Goal: Check status: Check status

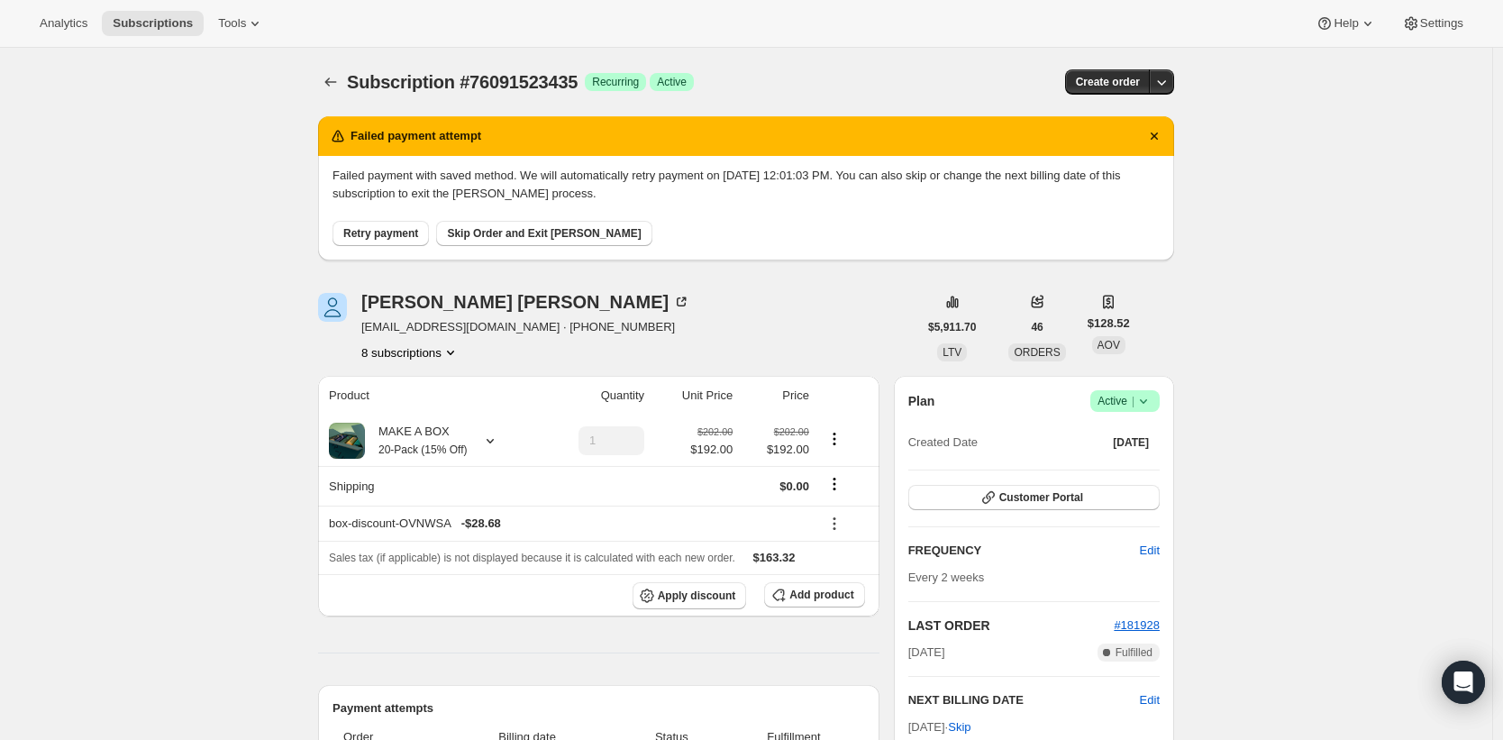
click at [407, 229] on span "Retry payment" at bounding box center [380, 233] width 75 height 14
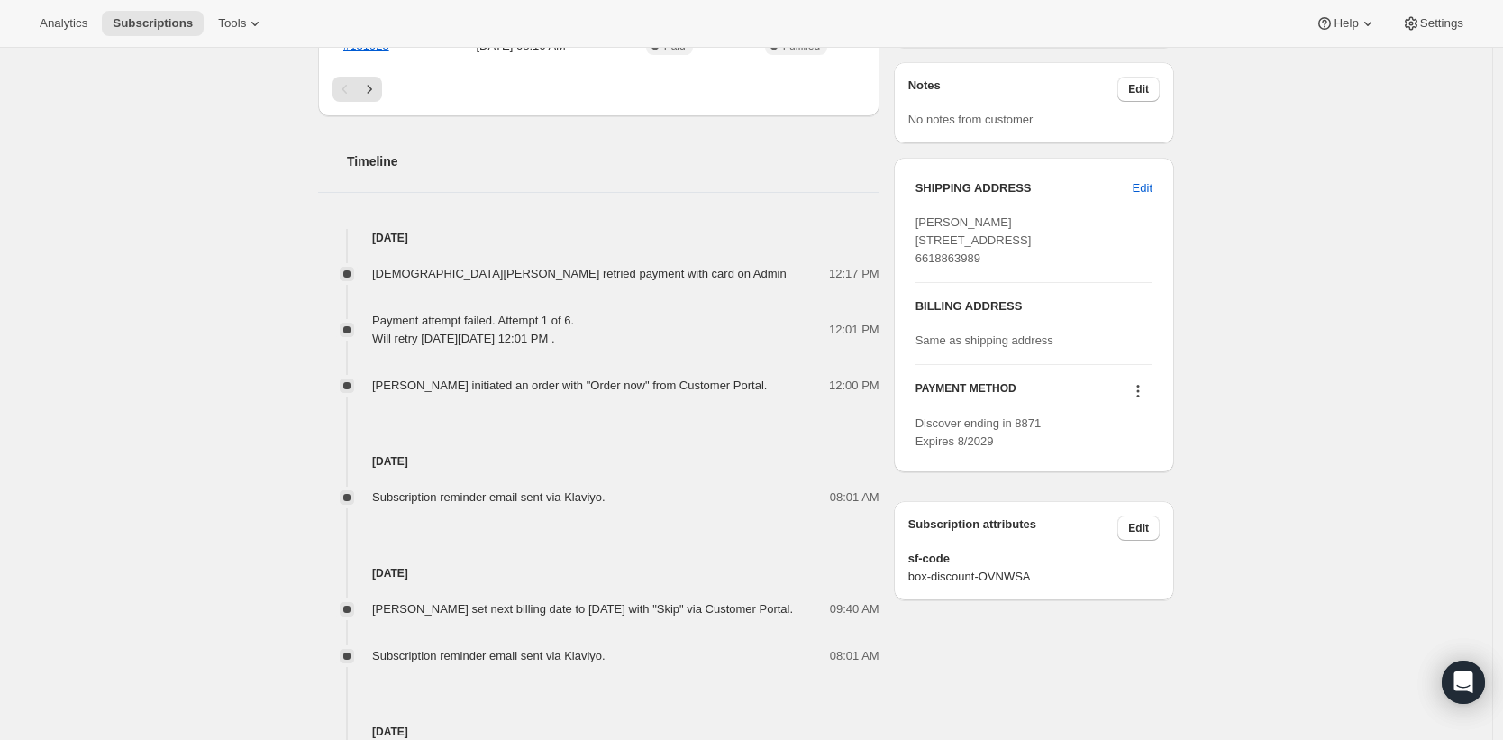
scroll to position [251, 0]
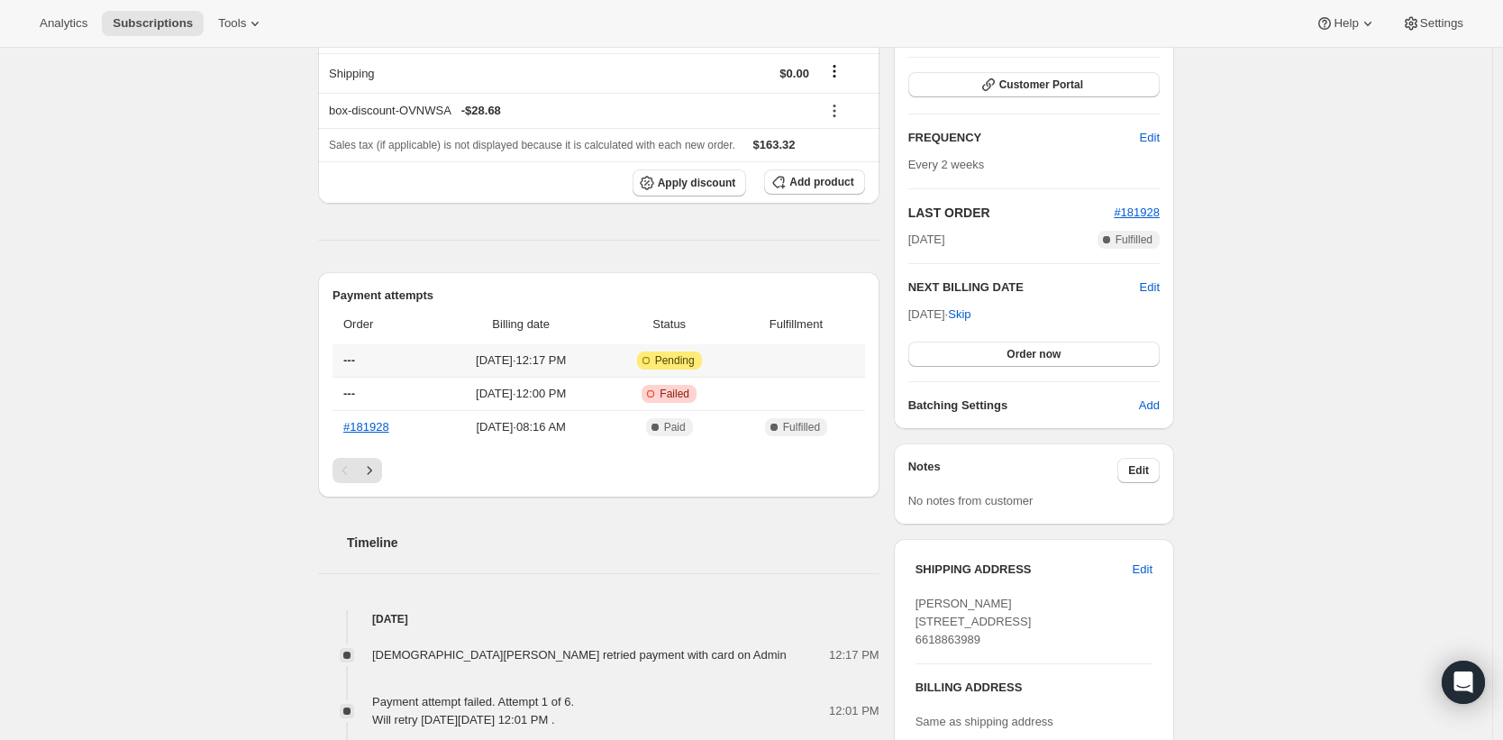
click at [695, 356] on span "Pending" at bounding box center [675, 360] width 40 height 14
click at [561, 362] on span "[DATE] · 12:17 PM" at bounding box center [521, 360] width 159 height 18
click at [565, 376] on td "[DATE] · 12:17 PM" at bounding box center [520, 360] width 169 height 32
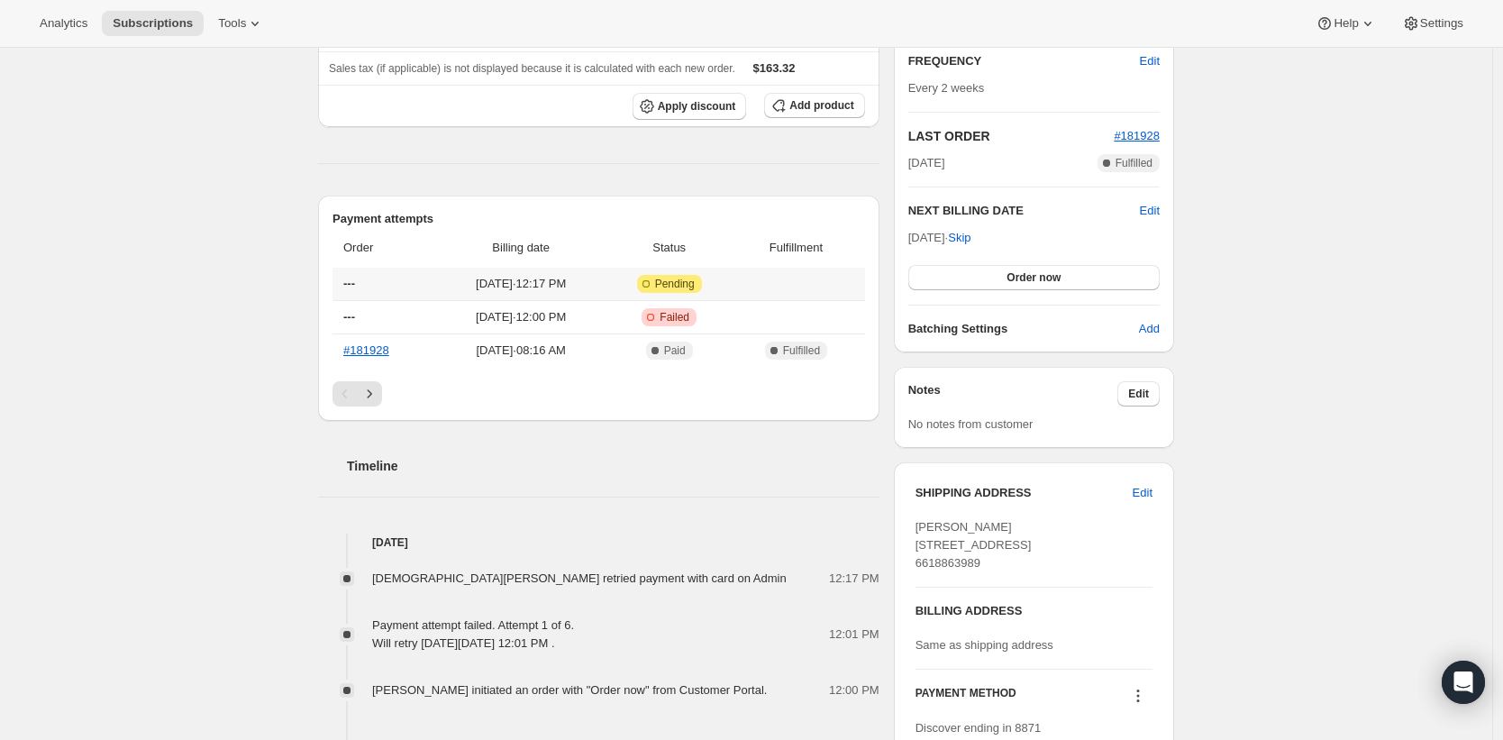
scroll to position [191, 0]
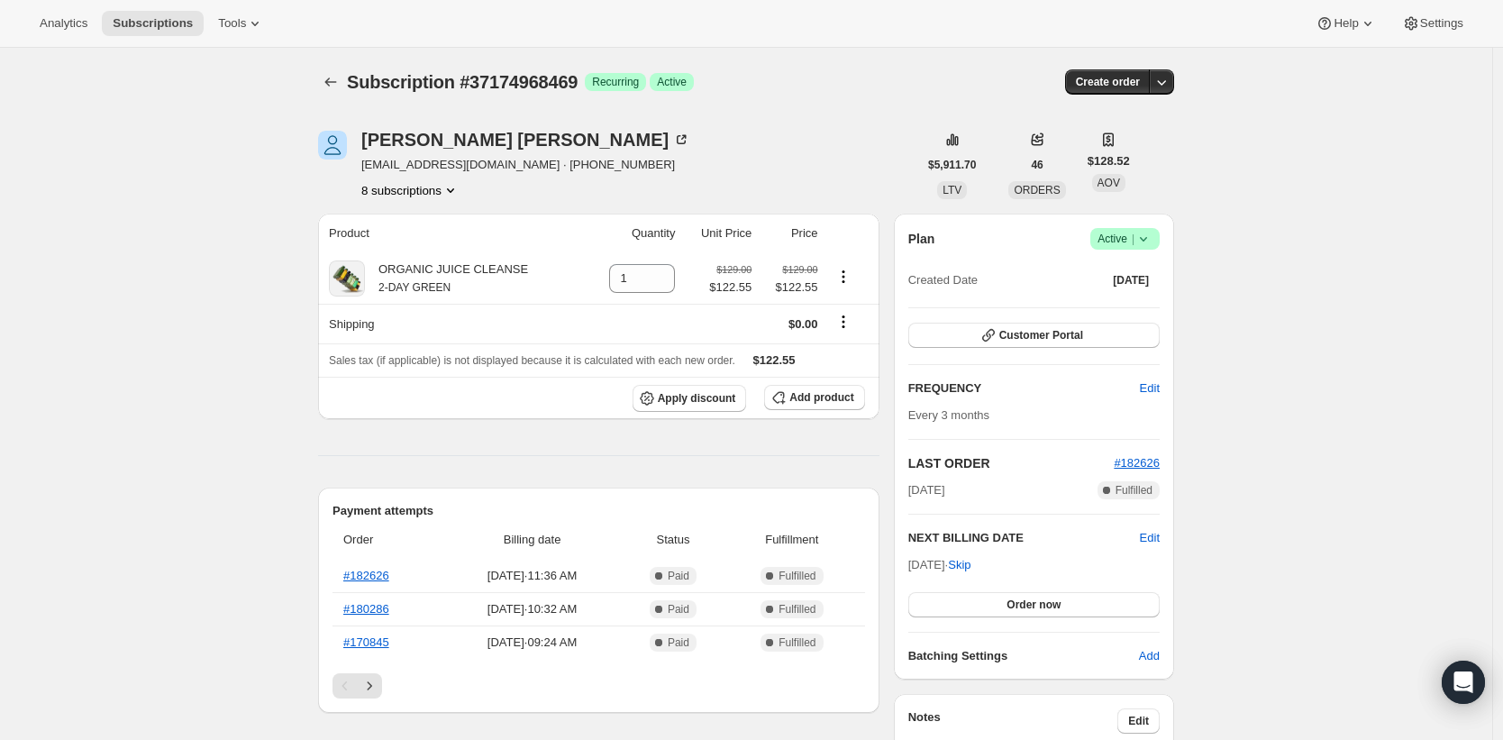
click at [424, 184] on button "8 subscriptions" at bounding box center [410, 190] width 98 height 18
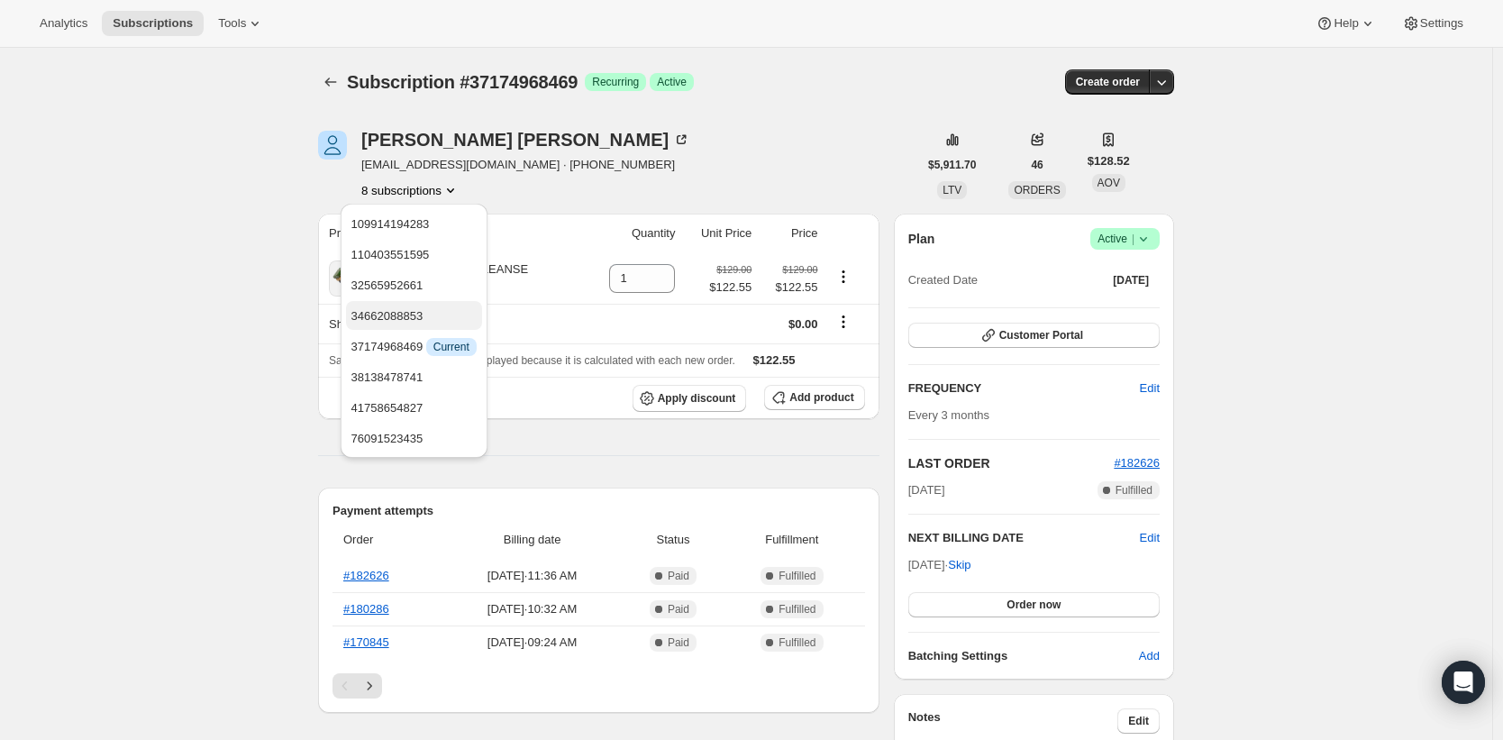
click at [411, 319] on span "34662088853" at bounding box center [387, 316] width 72 height 14
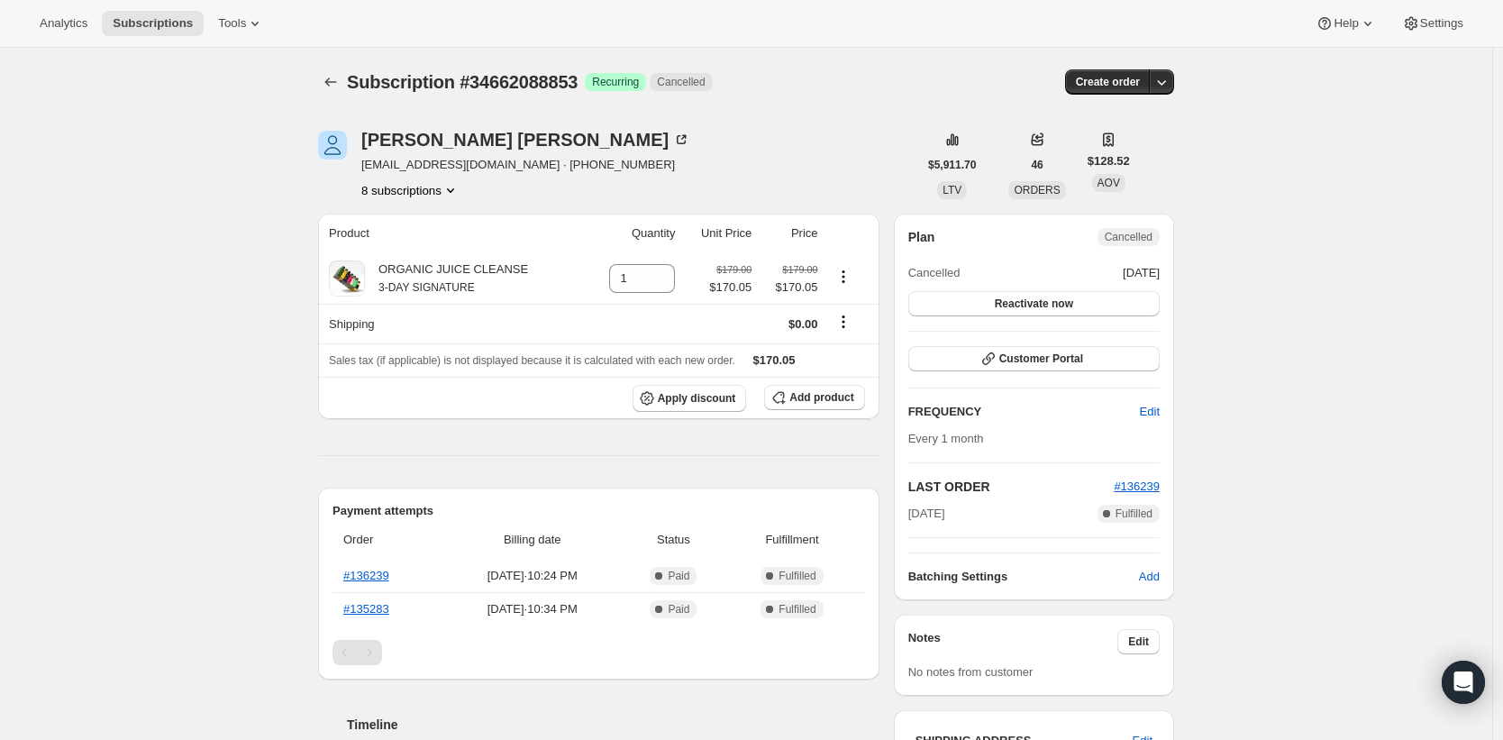
click at [413, 195] on button "8 subscriptions" at bounding box center [410, 190] width 98 height 18
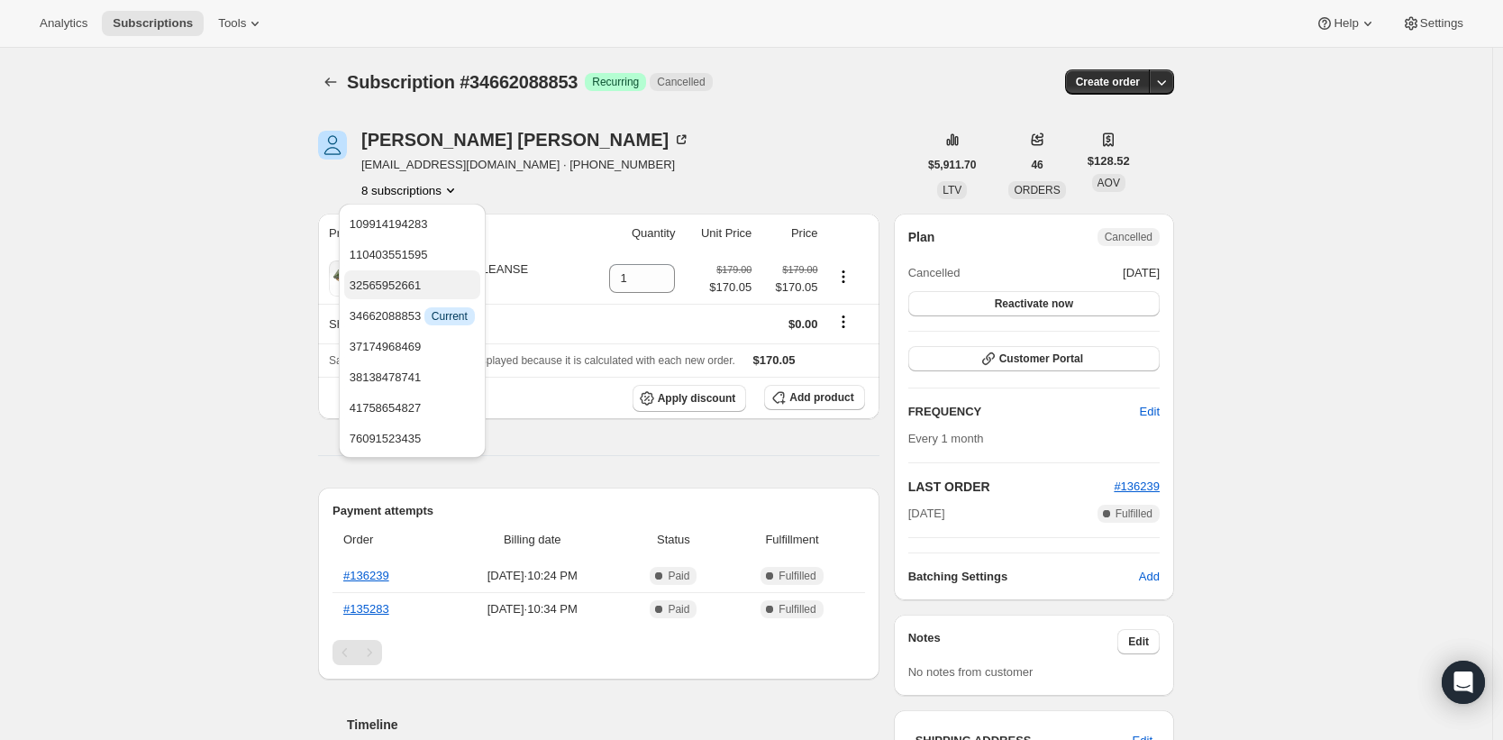
click at [422, 282] on span "32565952661" at bounding box center [386, 285] width 72 height 14
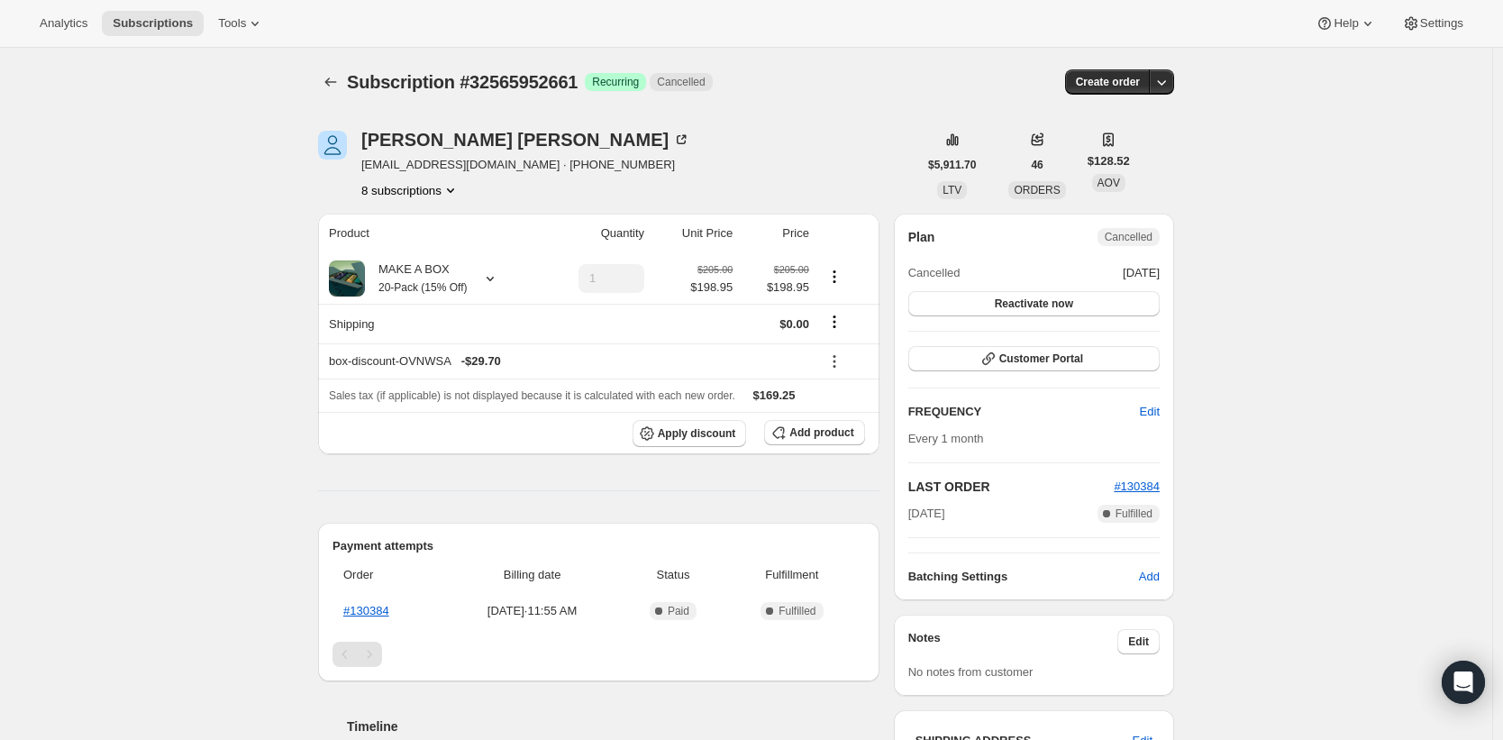
click at [439, 184] on button "8 subscriptions" at bounding box center [410, 190] width 98 height 18
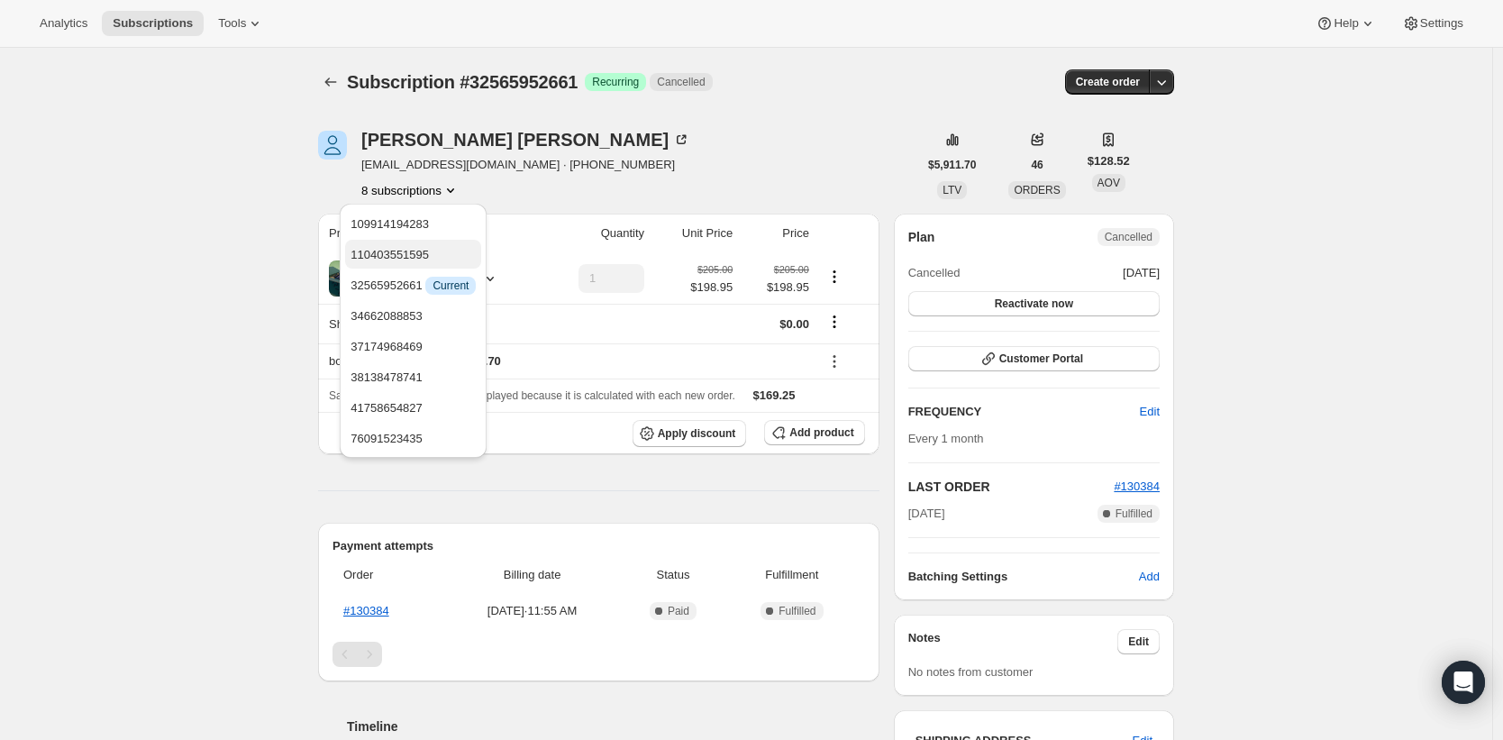
click at [444, 259] on span "110403551595" at bounding box center [413, 255] width 125 height 18
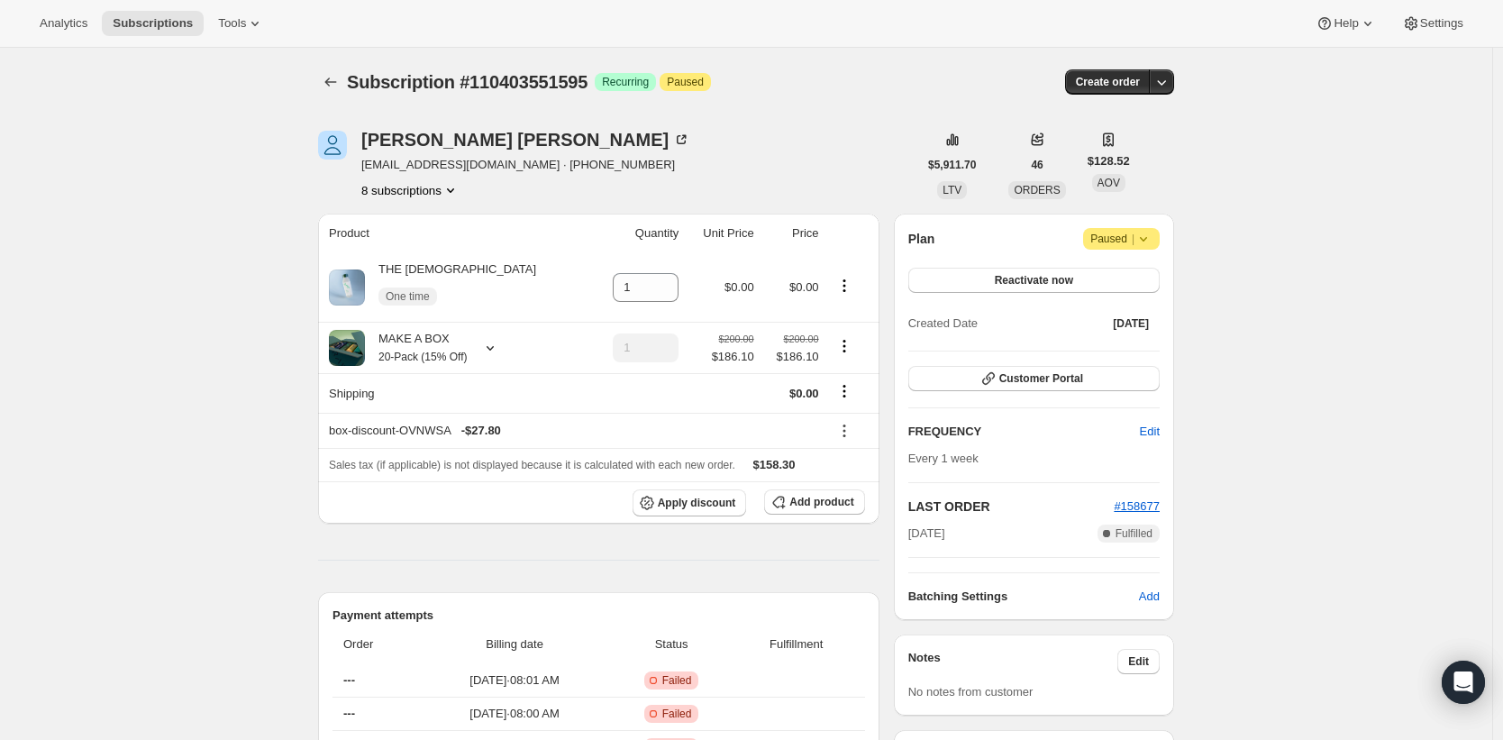
click at [433, 188] on button "8 subscriptions" at bounding box center [410, 190] width 98 height 18
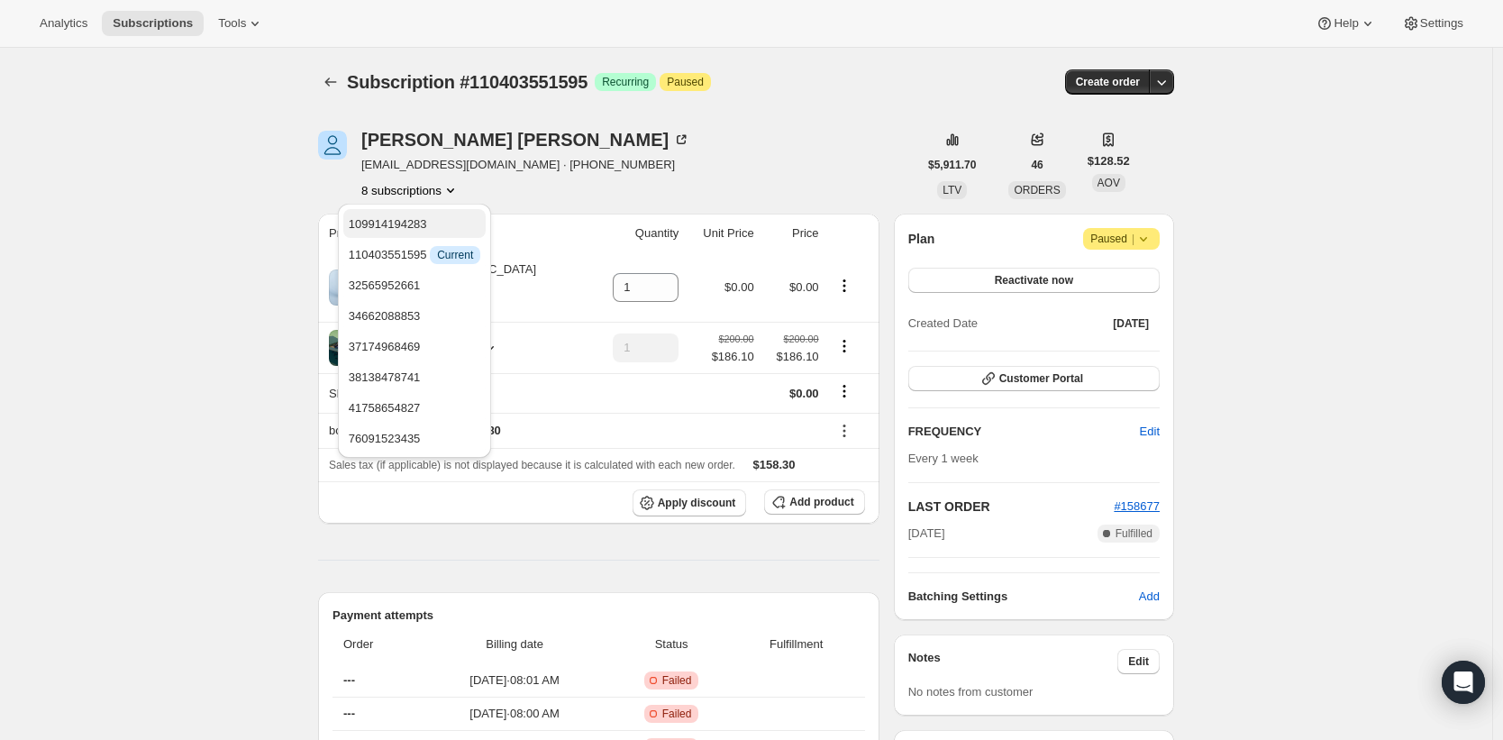
click at [434, 217] on span "109914194283" at bounding box center [415, 224] width 132 height 18
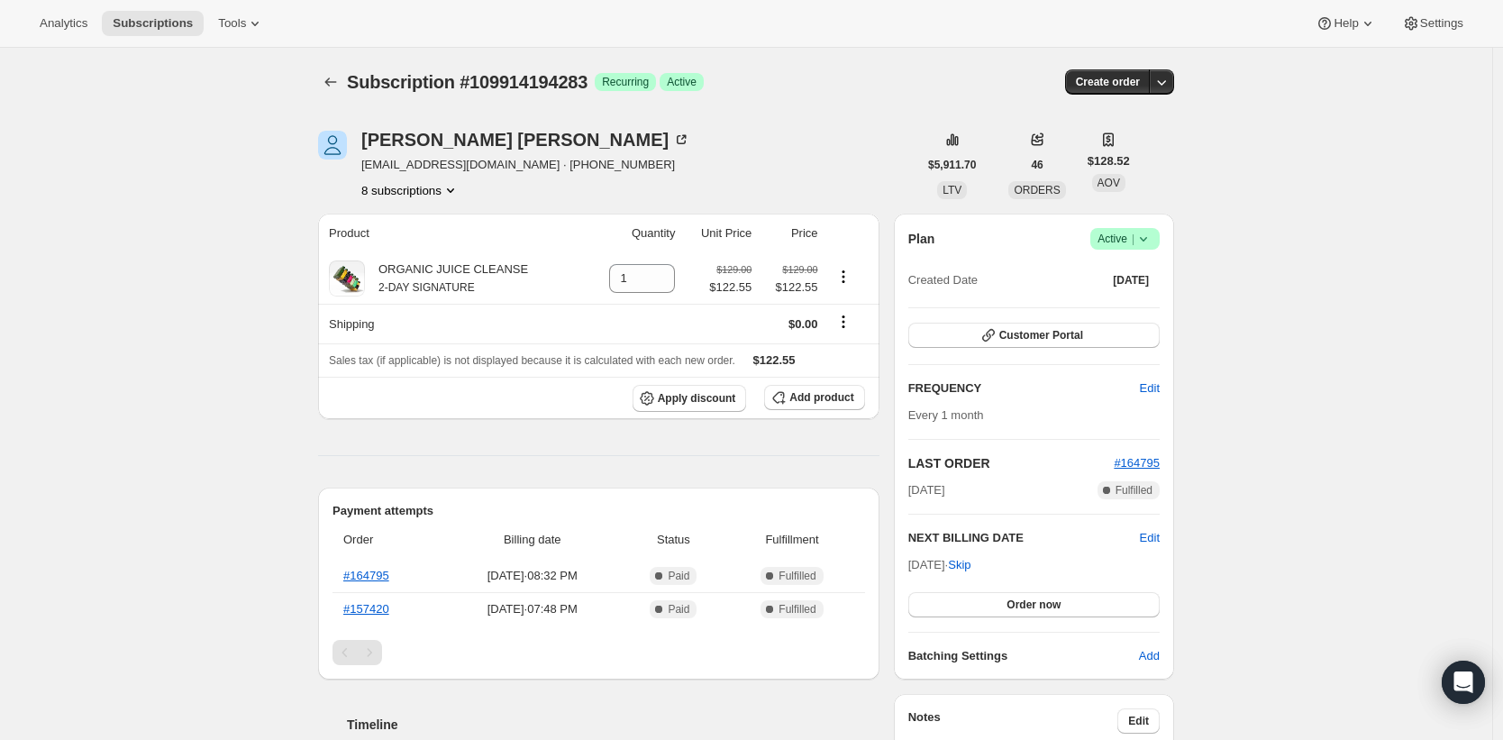
click at [441, 181] on button "8 subscriptions" at bounding box center [410, 190] width 98 height 18
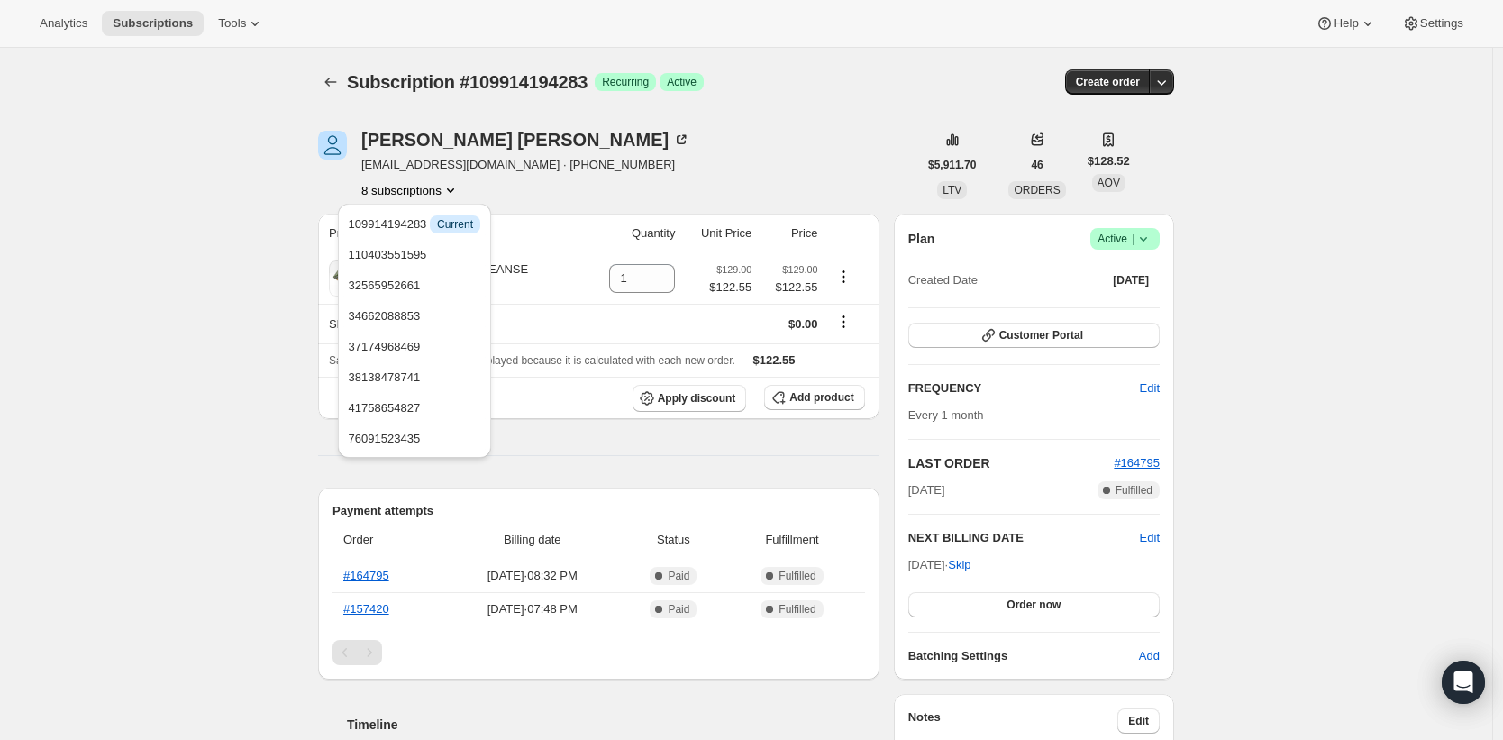
drag, startPoint x: 319, startPoint y: 118, endPoint x: 202, endPoint y: 5, distance: 162.5
